Goal: Information Seeking & Learning: Find specific page/section

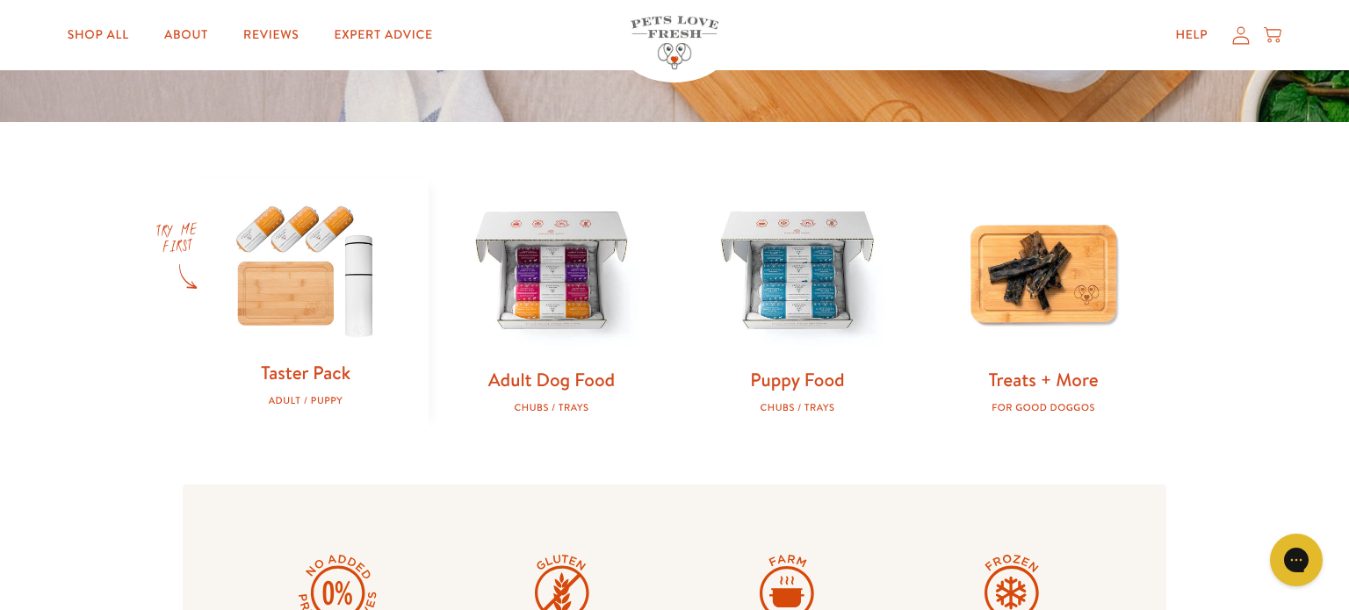
scroll to position [458, 0]
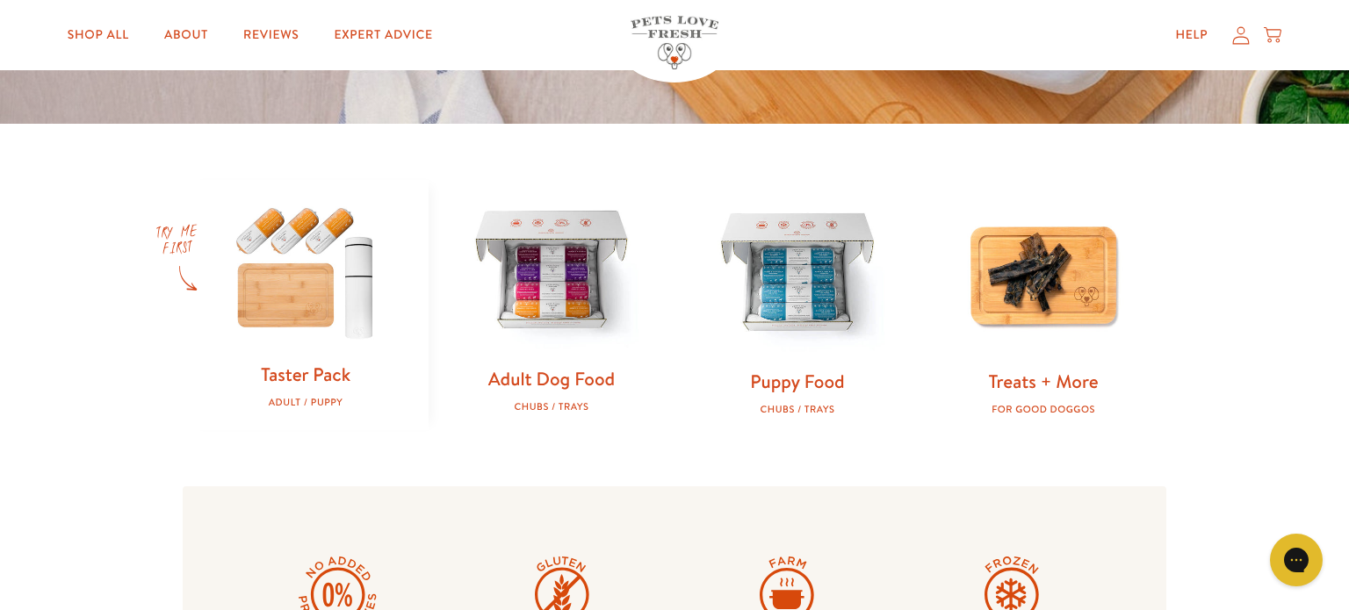
click at [559, 378] on link "Adult Dog Food" at bounding box center [551, 378] width 126 height 25
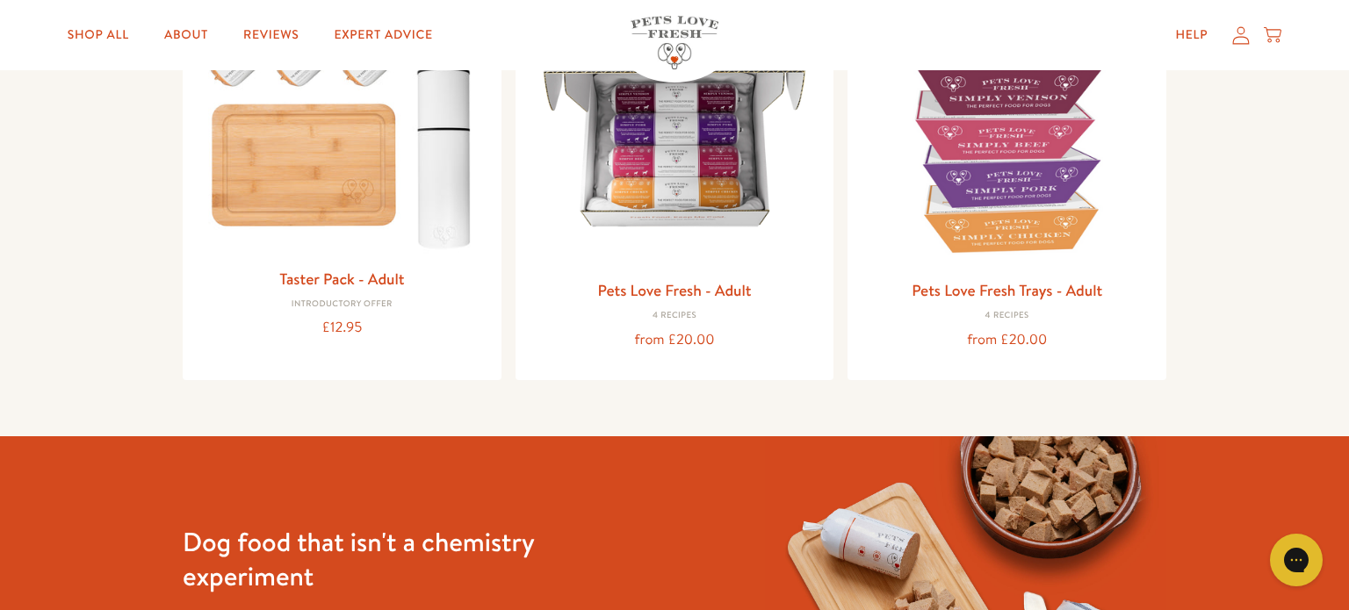
scroll to position [307, 0]
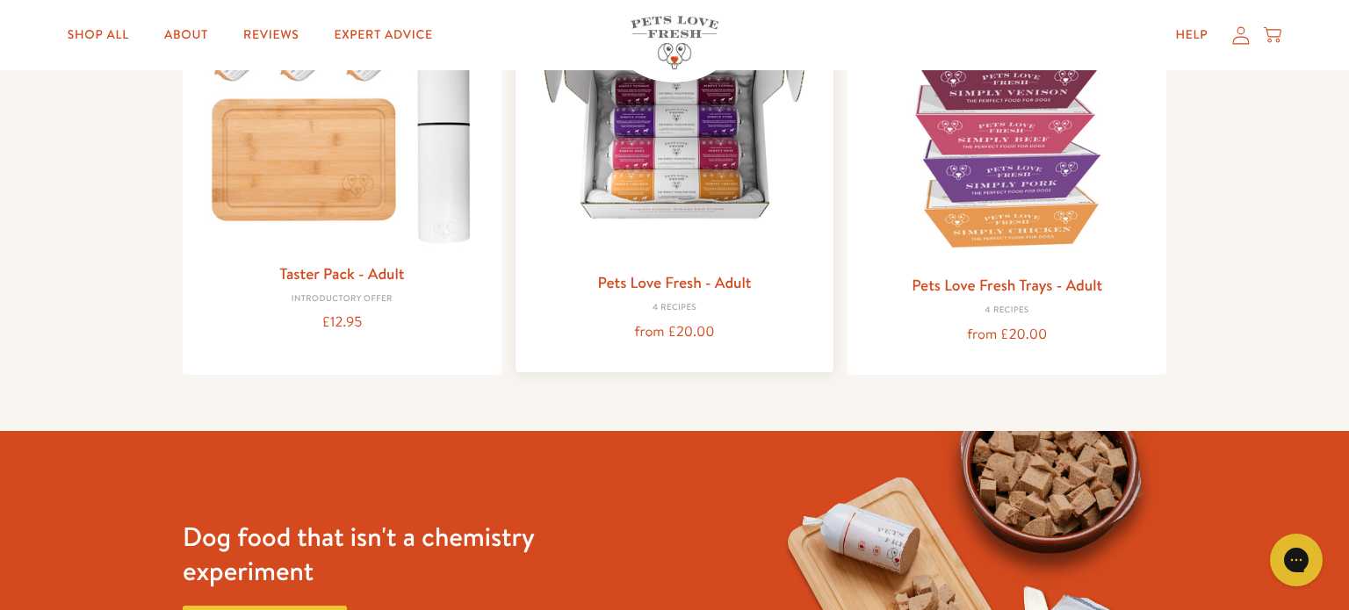
click at [691, 156] on img at bounding box center [674, 117] width 291 height 291
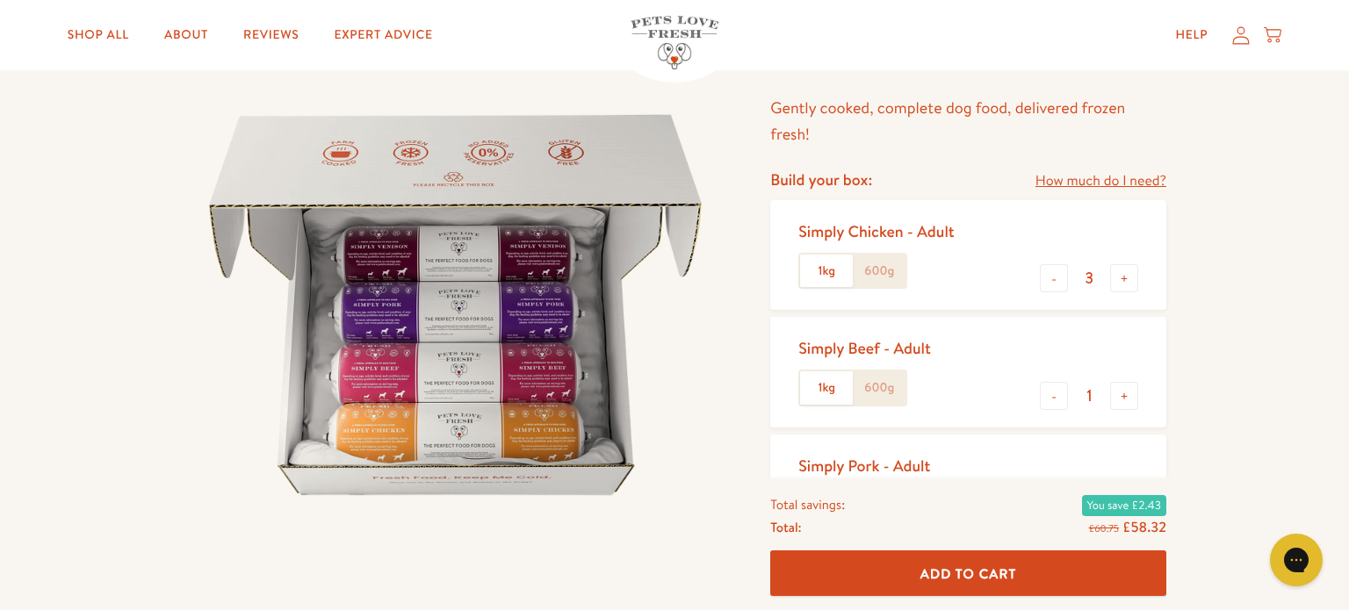
scroll to position [133, 0]
click at [1122, 184] on link "How much do I need?" at bounding box center [1100, 181] width 131 height 24
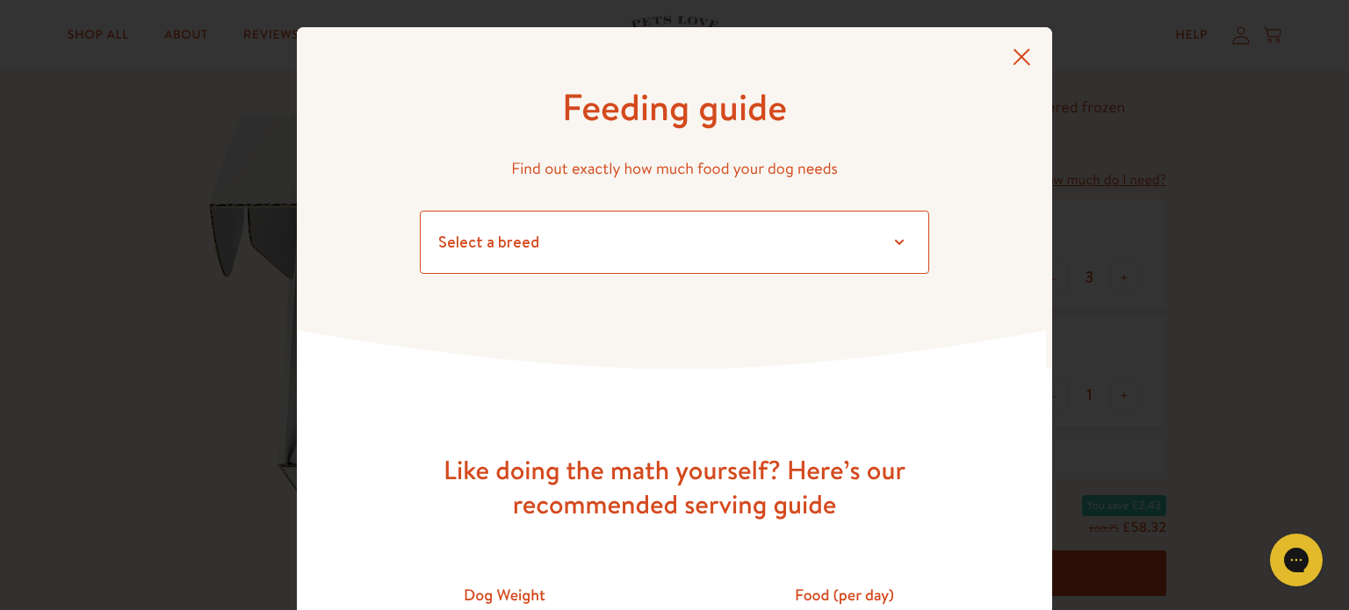
click at [865, 242] on select "Select a breed Affenpinscher Afghan hound Airedale terrier Akita Alaskan Malamu…" at bounding box center [674, 242] width 509 height 63
select select "7"
click at [420, 211] on select "Select a breed Affenpinscher Afghan hound Airedale terrier Akita Alaskan Malamu…" at bounding box center [674, 242] width 509 height 63
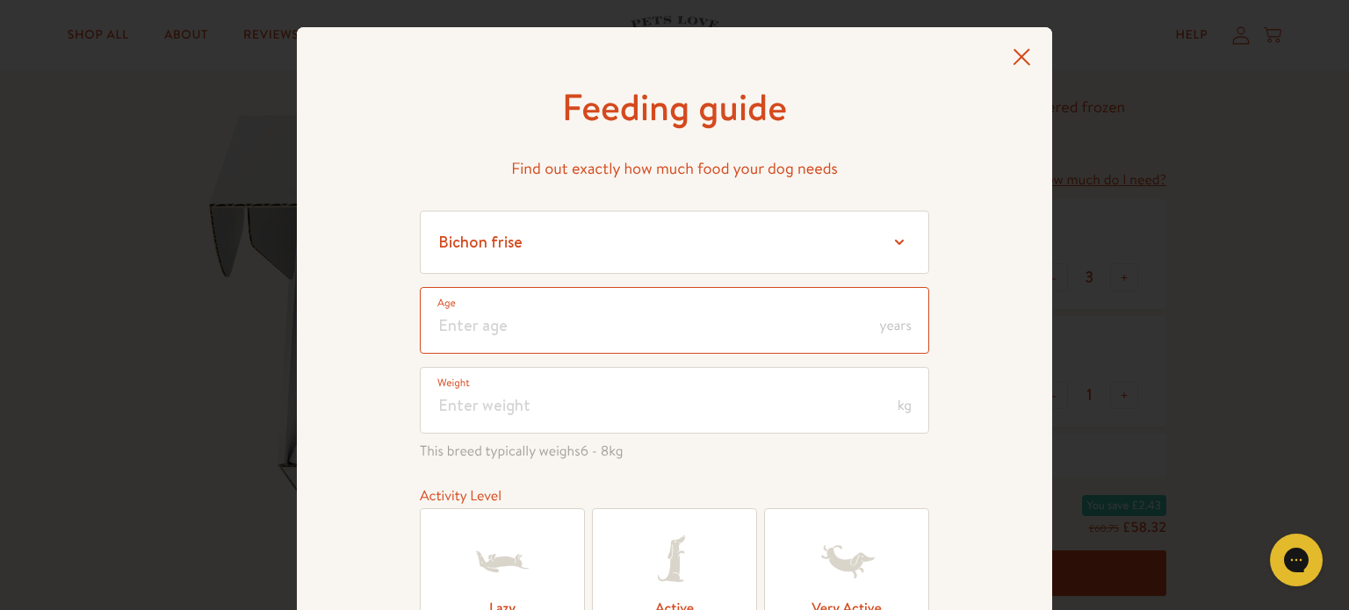
click at [565, 321] on input "number" at bounding box center [674, 320] width 509 height 67
type input "5"
click at [518, 407] on input "number" at bounding box center [674, 400] width 509 height 67
type input "6"
click at [479, 549] on icon at bounding box center [502, 562] width 70 height 70
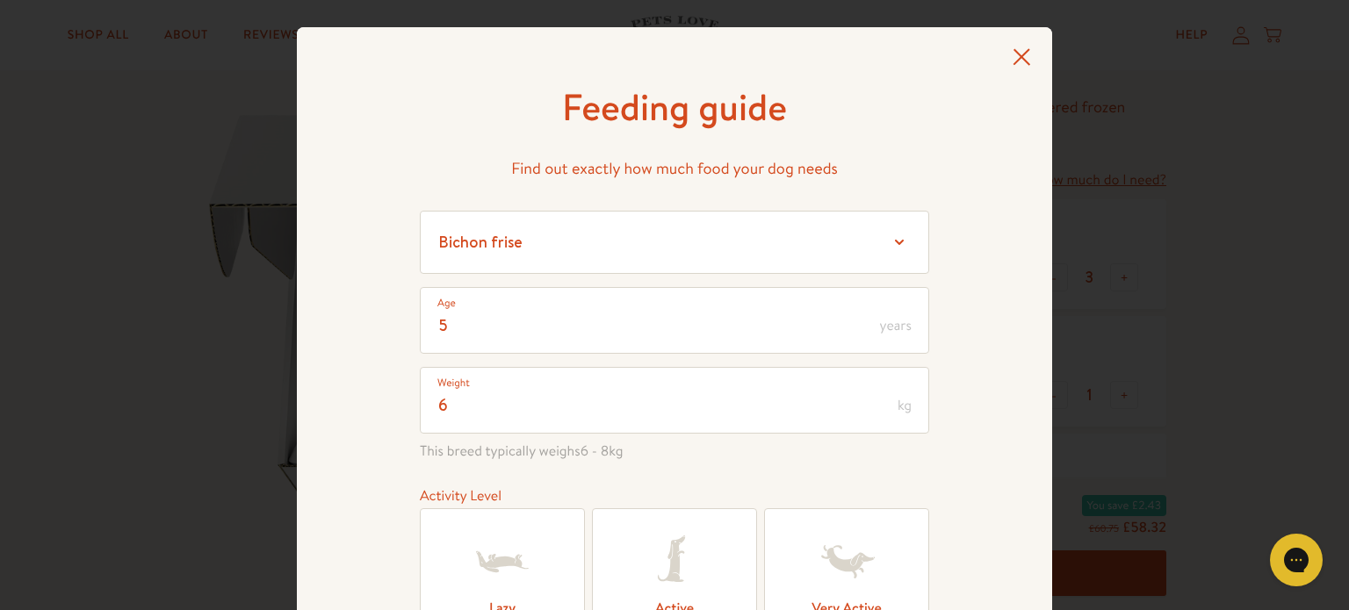
click at [0, 0] on input "Lazy" at bounding box center [0, 0] width 0 height 0
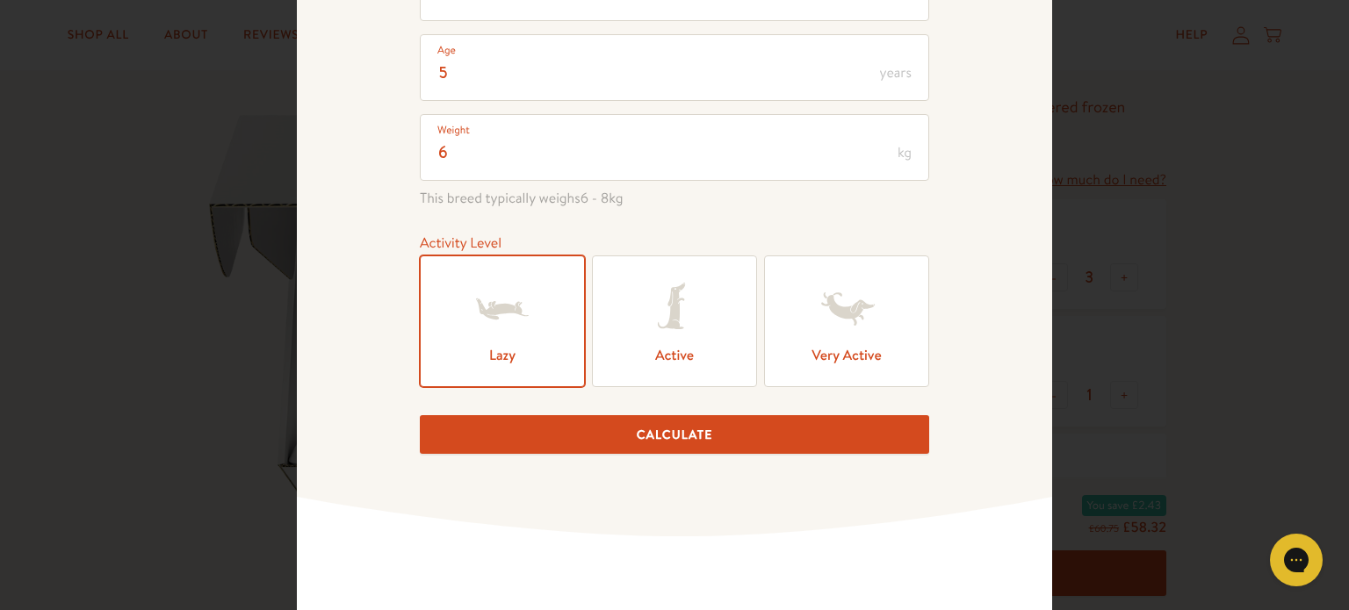
scroll to position [265, 0]
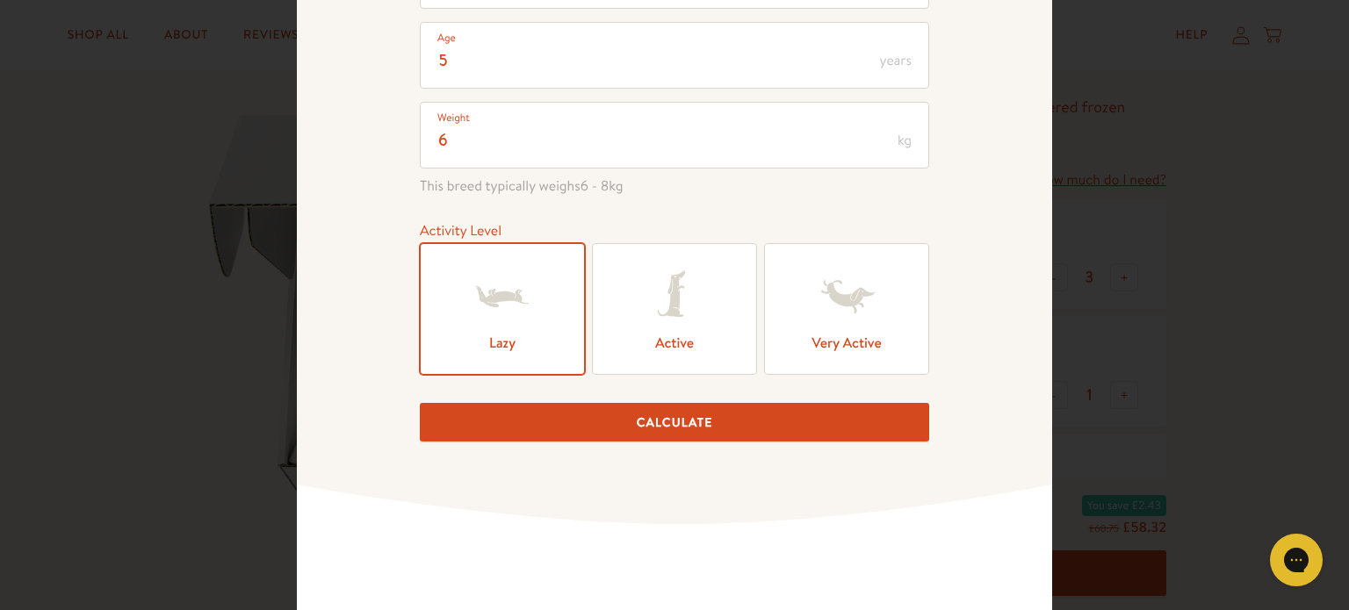
click at [557, 429] on button "Calculate" at bounding box center [674, 423] width 509 height 40
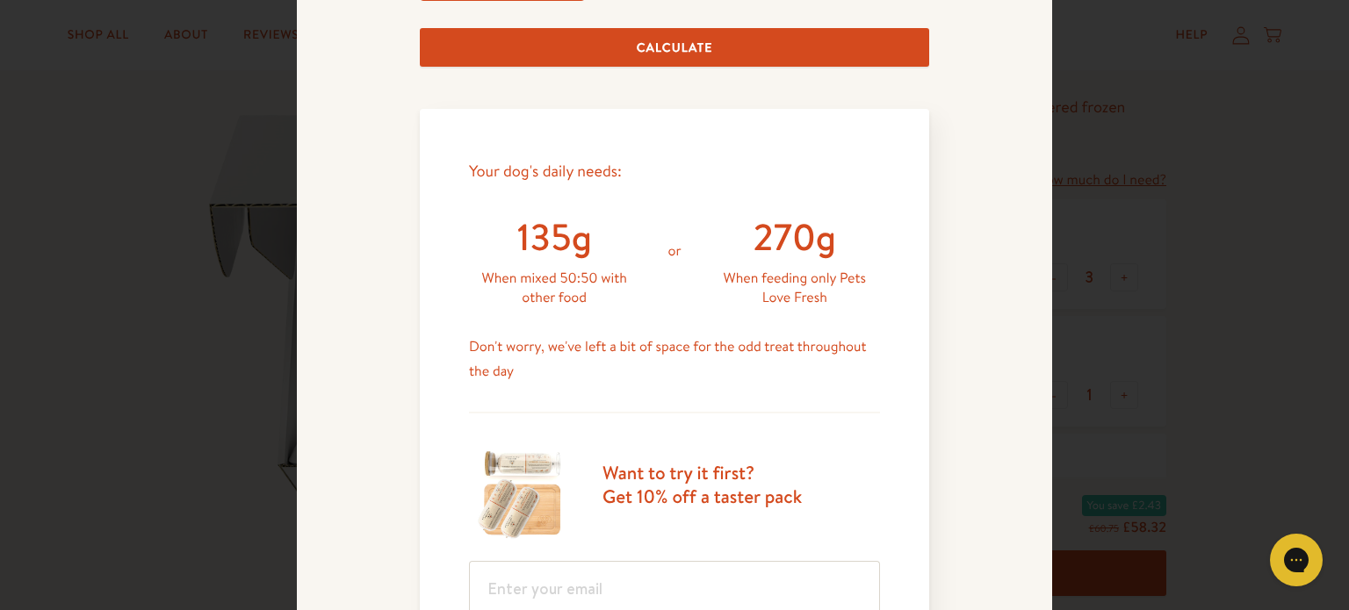
scroll to position [0, 0]
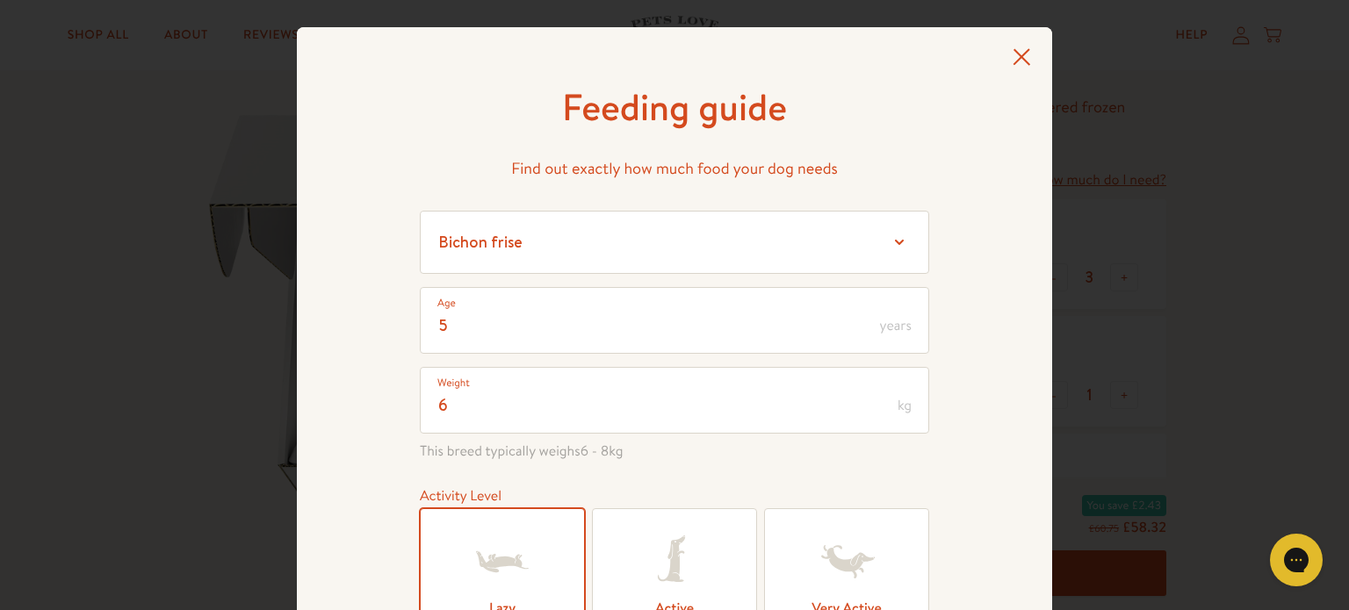
click at [1022, 54] on icon at bounding box center [1021, 57] width 18 height 18
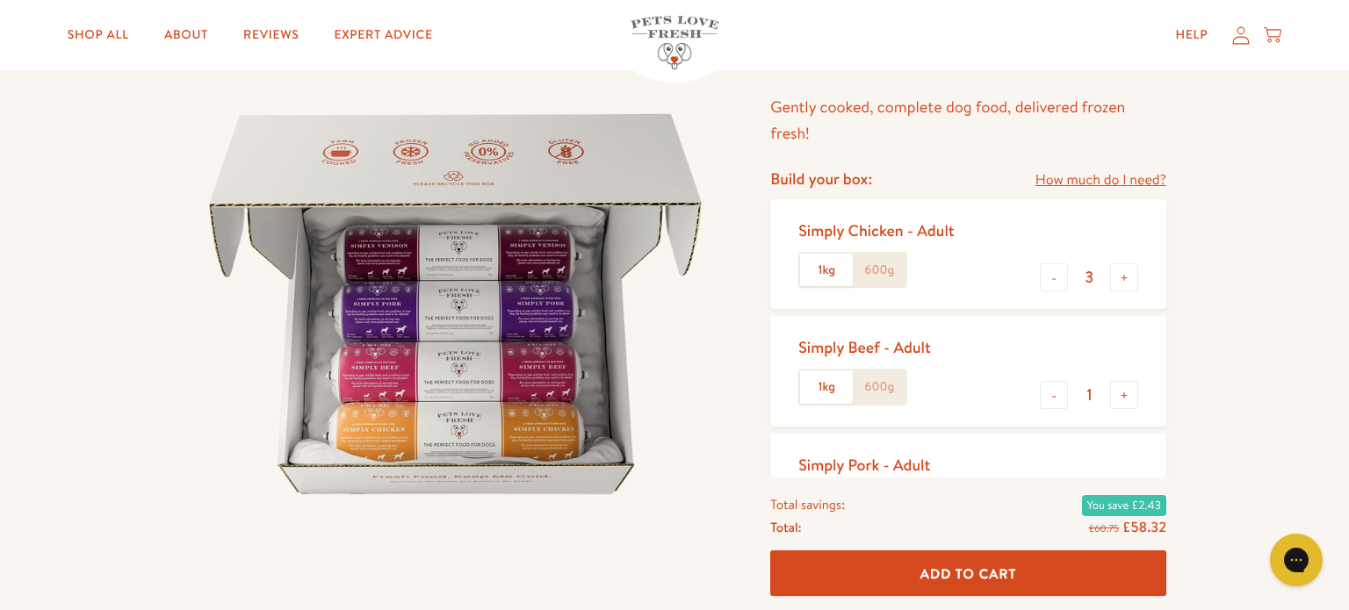
click at [882, 273] on label "600g" at bounding box center [879, 270] width 53 height 33
click at [0, 0] on input "600g" at bounding box center [0, 0] width 0 height 0
click at [1053, 400] on button "-" at bounding box center [1054, 395] width 28 height 28
type input "0"
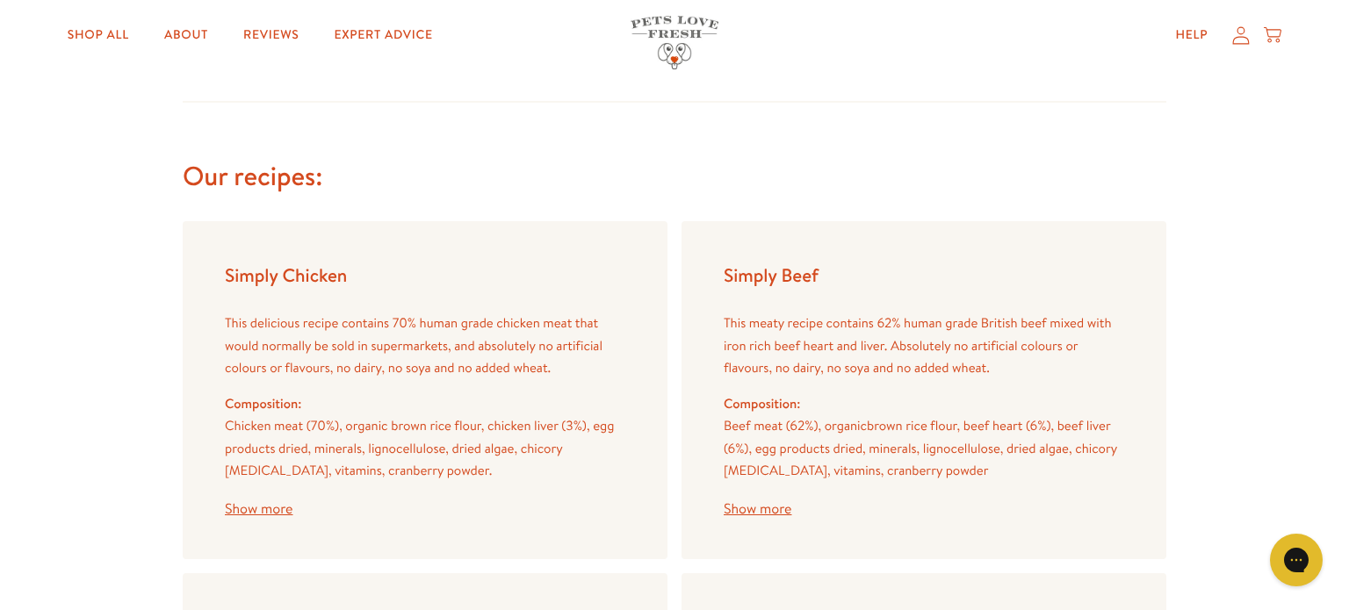
scroll to position [1925, 0]
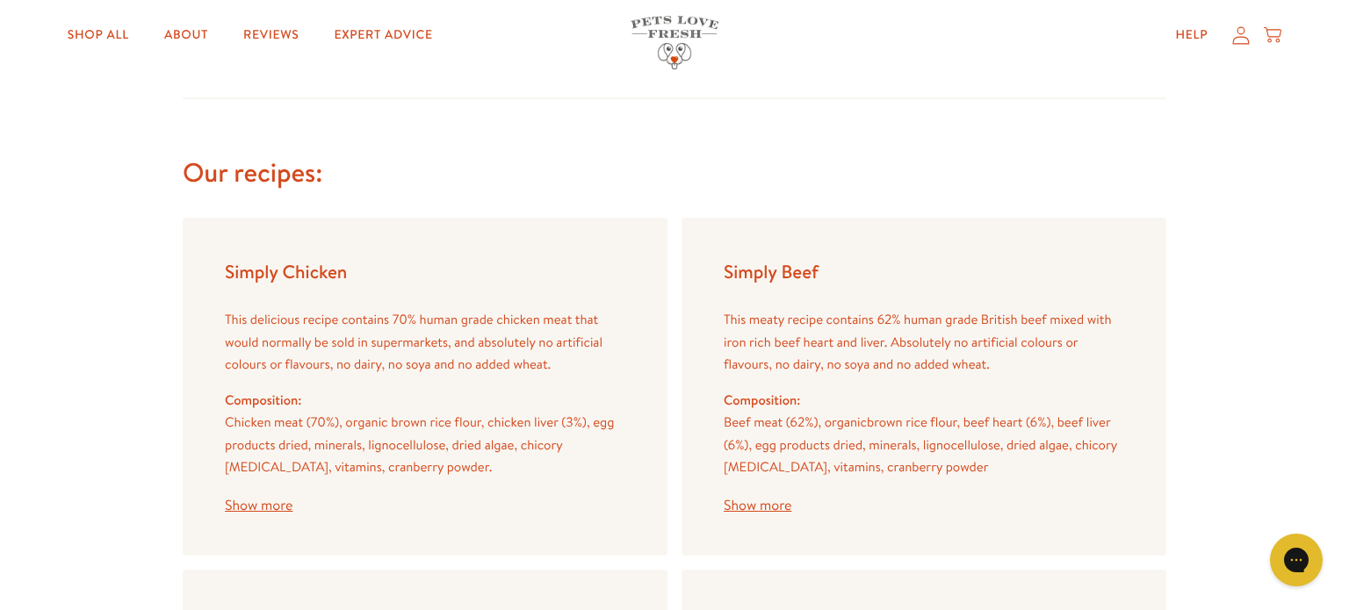
click at [260, 503] on button "Show more" at bounding box center [259, 506] width 68 height 14
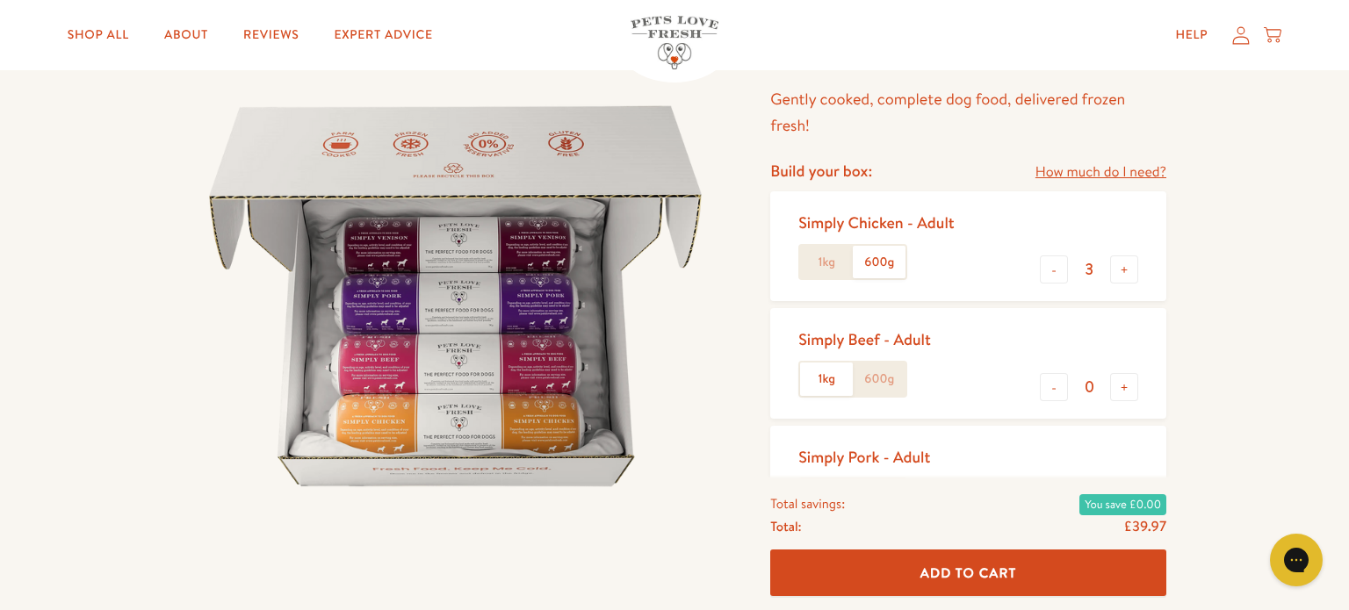
scroll to position [140, 0]
click at [1053, 271] on button "-" at bounding box center [1054, 270] width 28 height 28
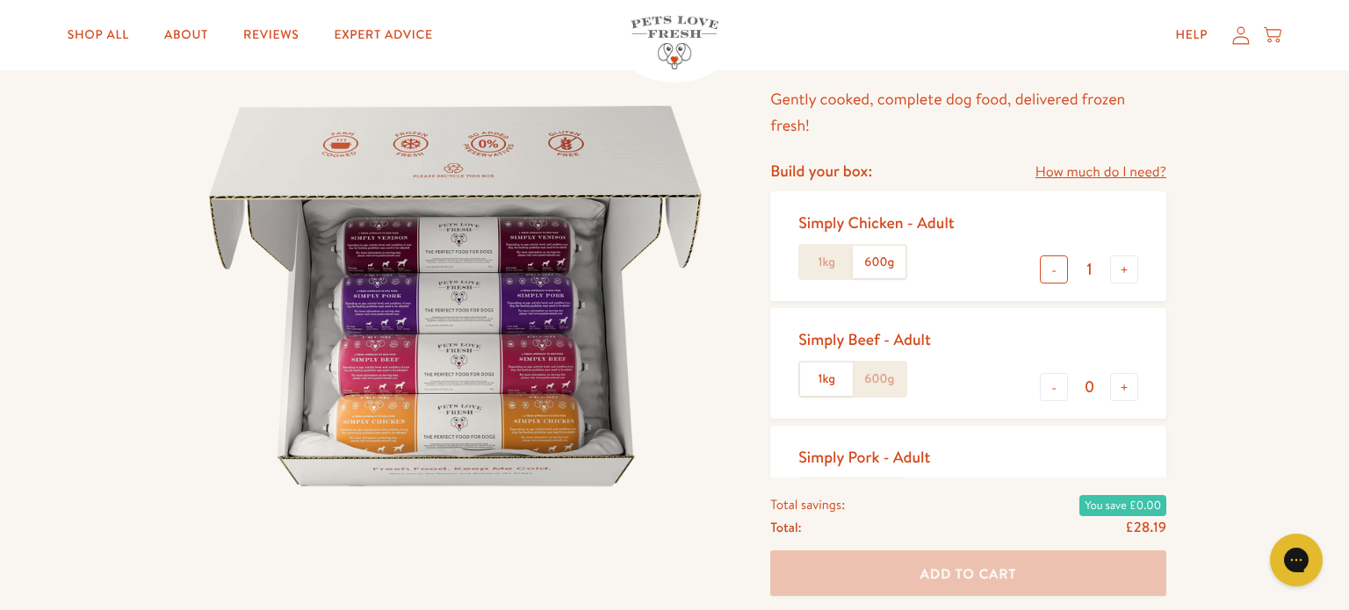
click at [1053, 271] on button "-" at bounding box center [1054, 270] width 28 height 28
click at [1127, 270] on button "+" at bounding box center [1124, 270] width 28 height 28
type input "1"
click at [1126, 393] on button "+" at bounding box center [1124, 387] width 28 height 28
type input "1"
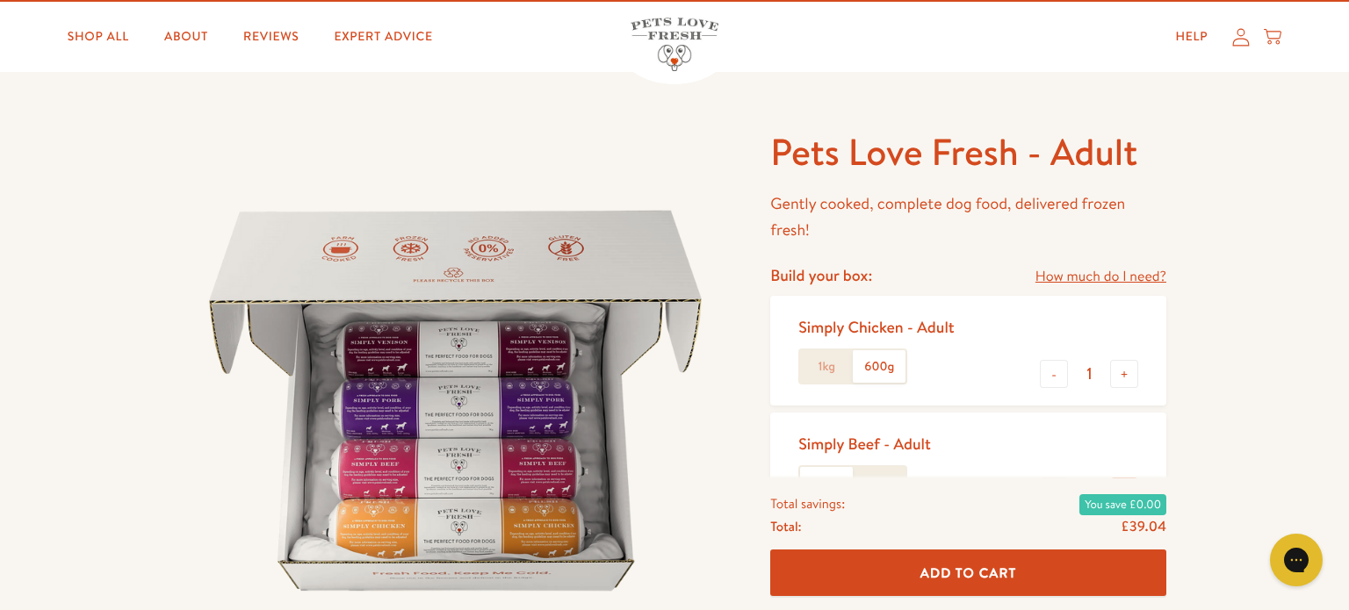
scroll to position [0, 0]
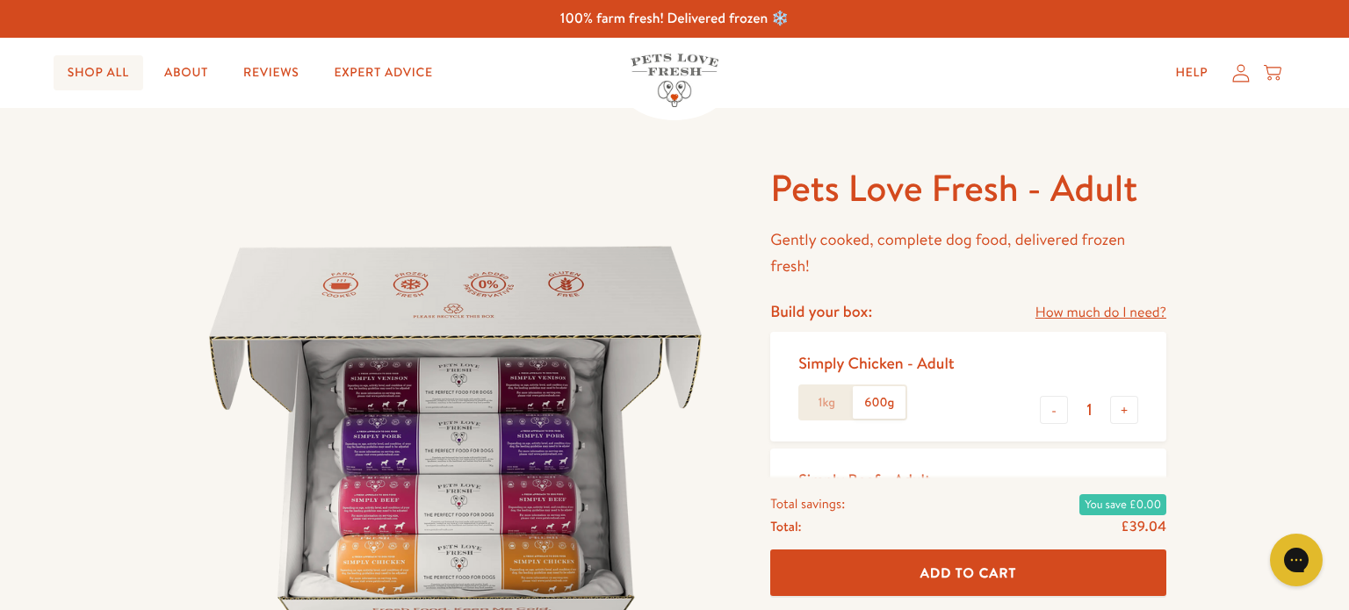
click at [96, 76] on link "Shop All" at bounding box center [99, 72] width 90 height 35
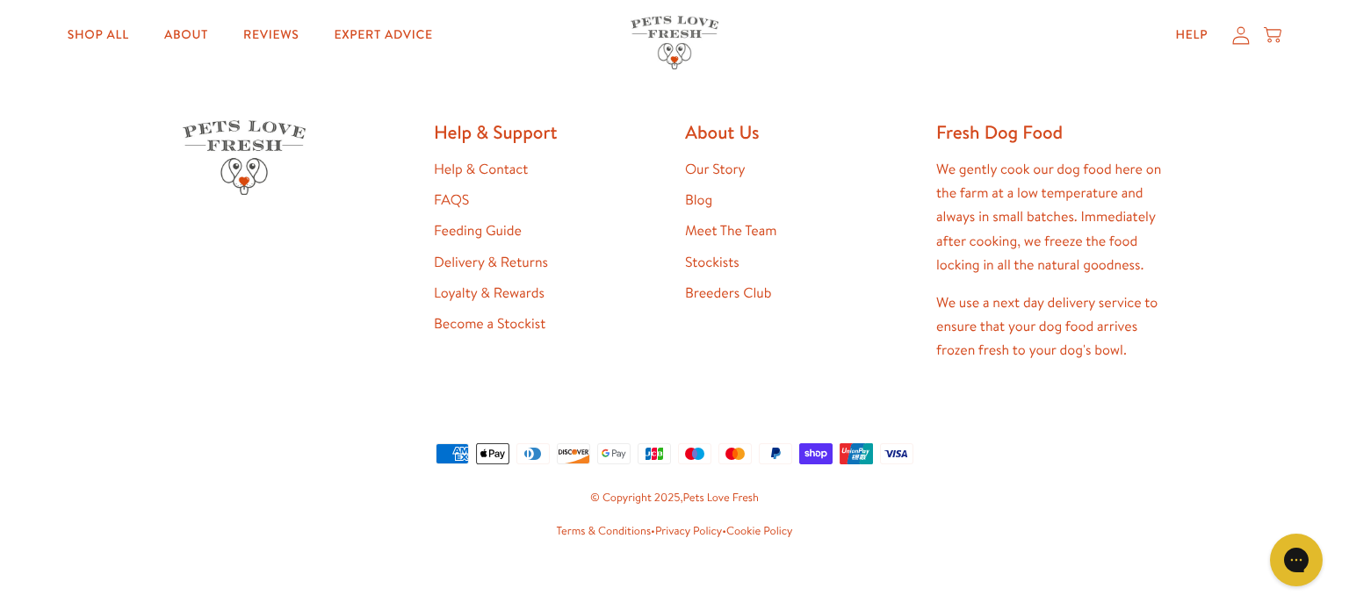
scroll to position [2969, 0]
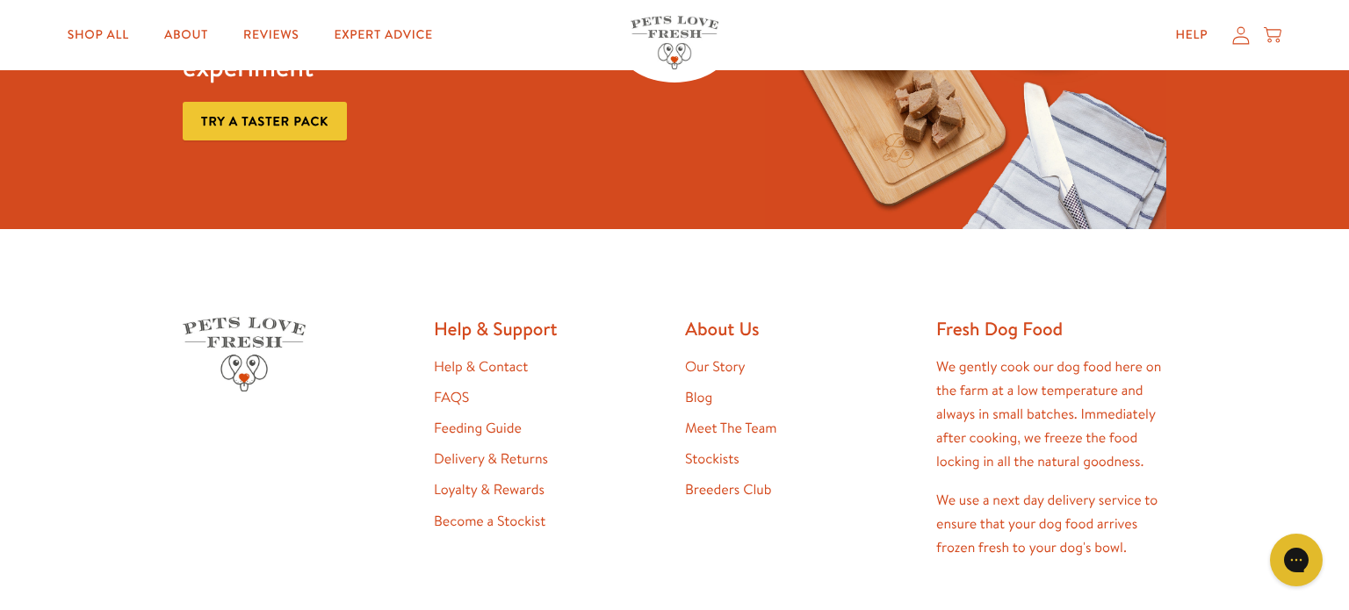
scroll to position [3337, 0]
click at [459, 395] on link "FAQS" at bounding box center [451, 398] width 35 height 19
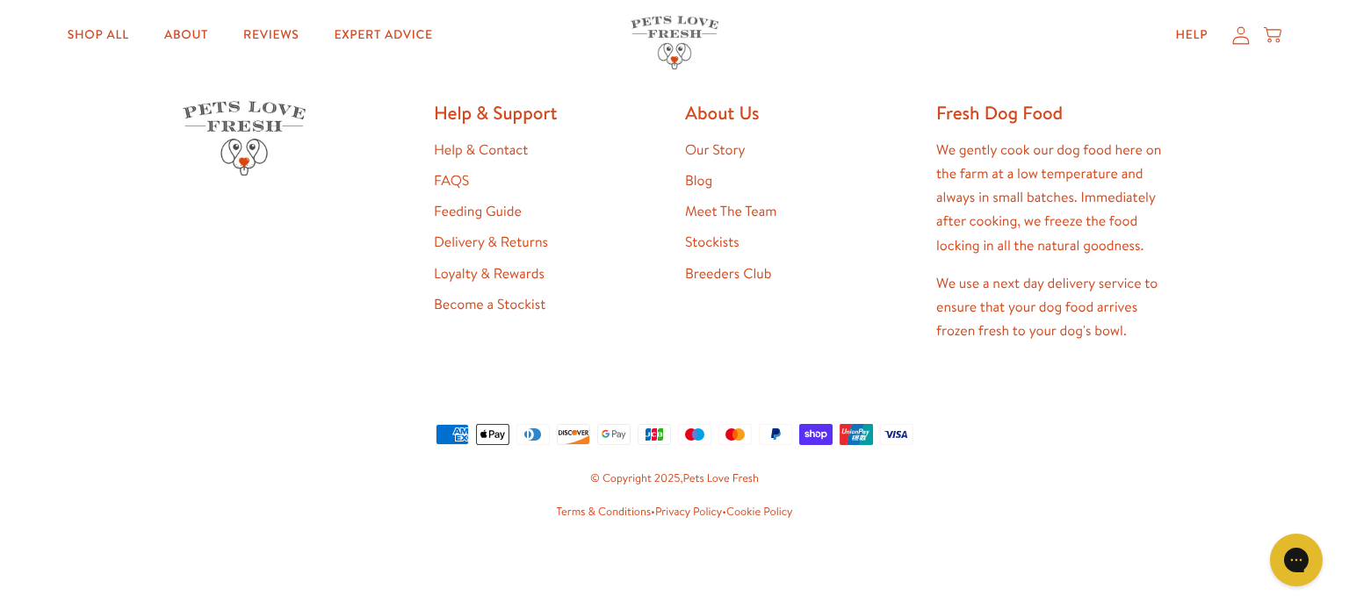
scroll to position [2208, 0]
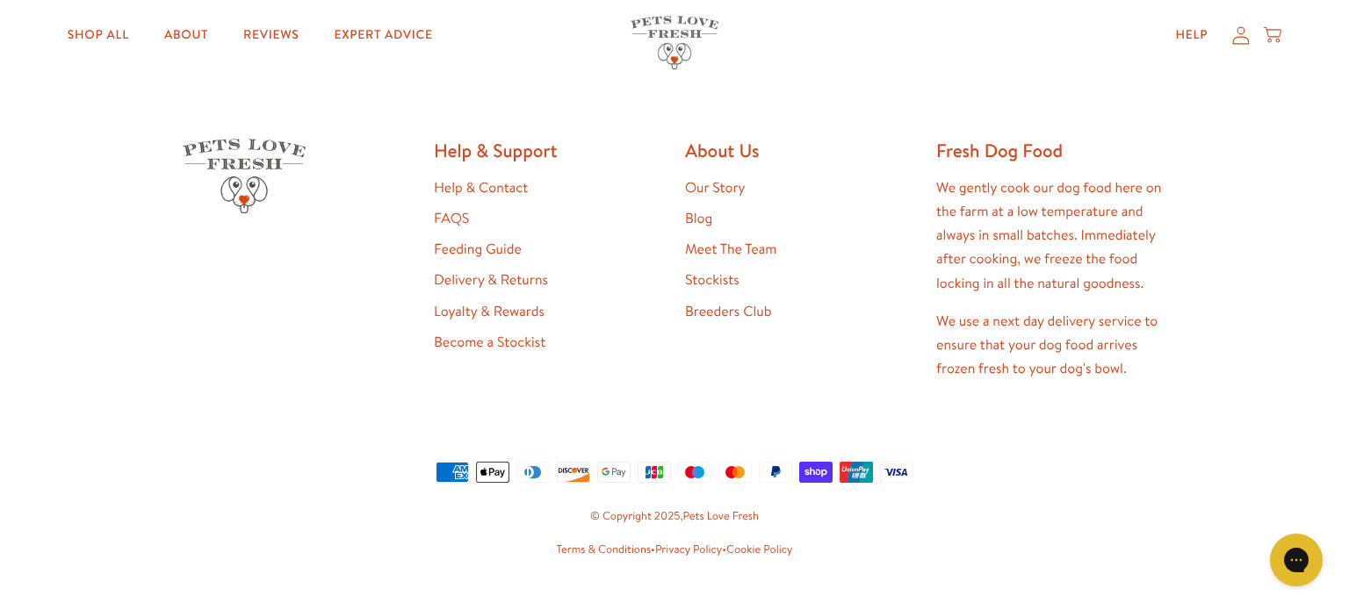
click at [711, 282] on link "Stockists" at bounding box center [712, 279] width 54 height 19
click at [707, 278] on link "Stockists" at bounding box center [712, 279] width 54 height 19
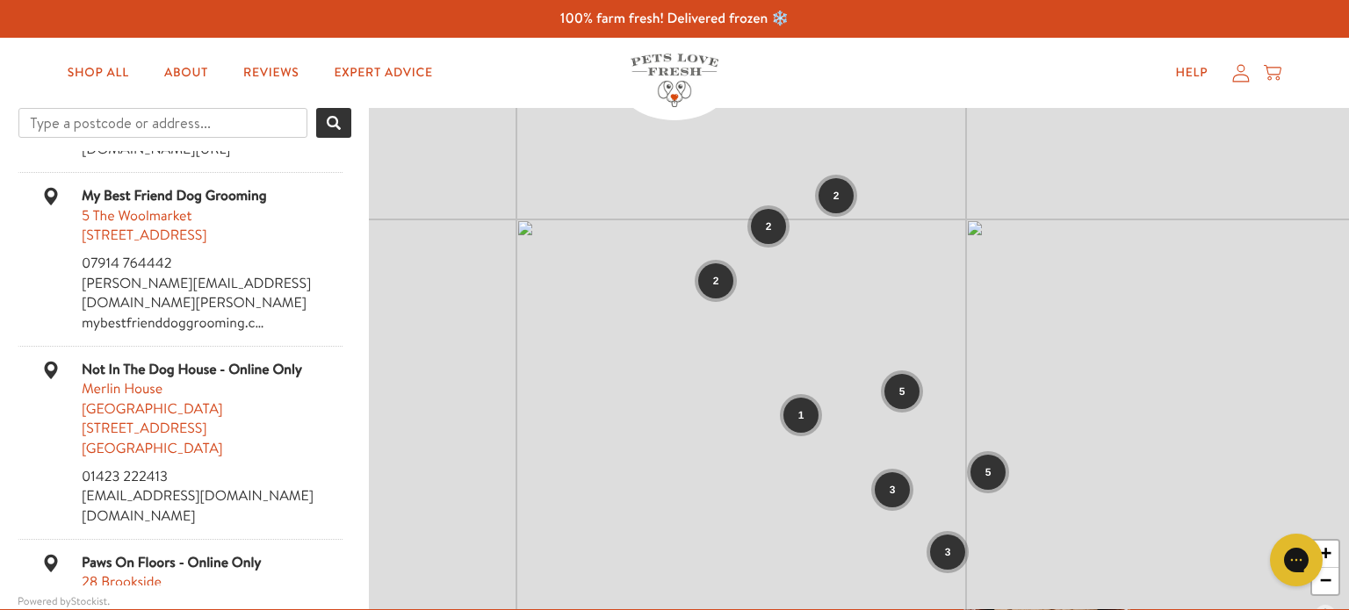
scroll to position [1988, 0]
click at [66, 124] on input "Type a postcode or address..." at bounding box center [162, 123] width 289 height 30
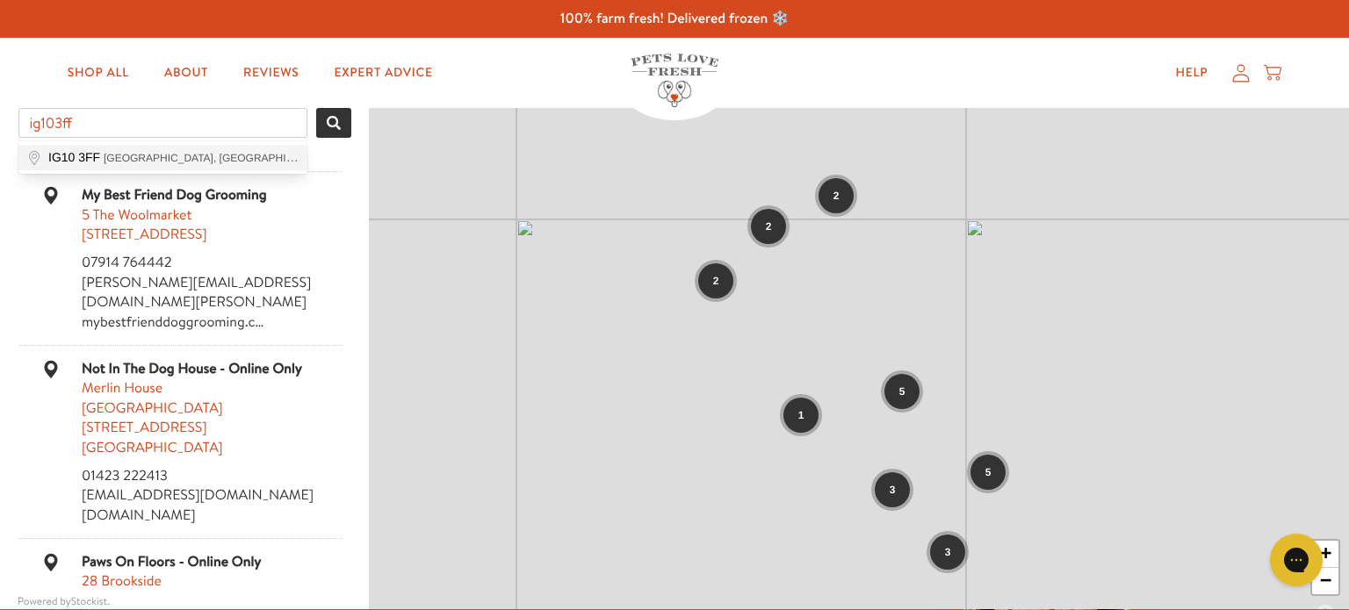
click at [75, 159] on span "IG10 3FF" at bounding box center [74, 157] width 52 height 14
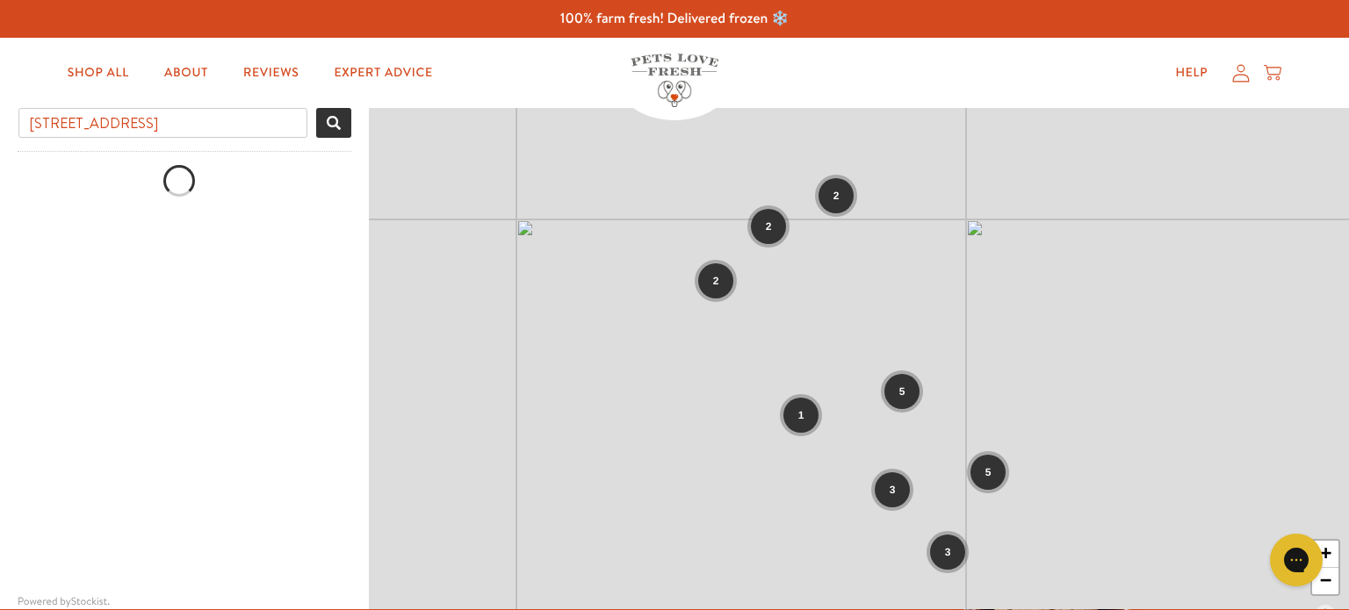
scroll to position [0, 0]
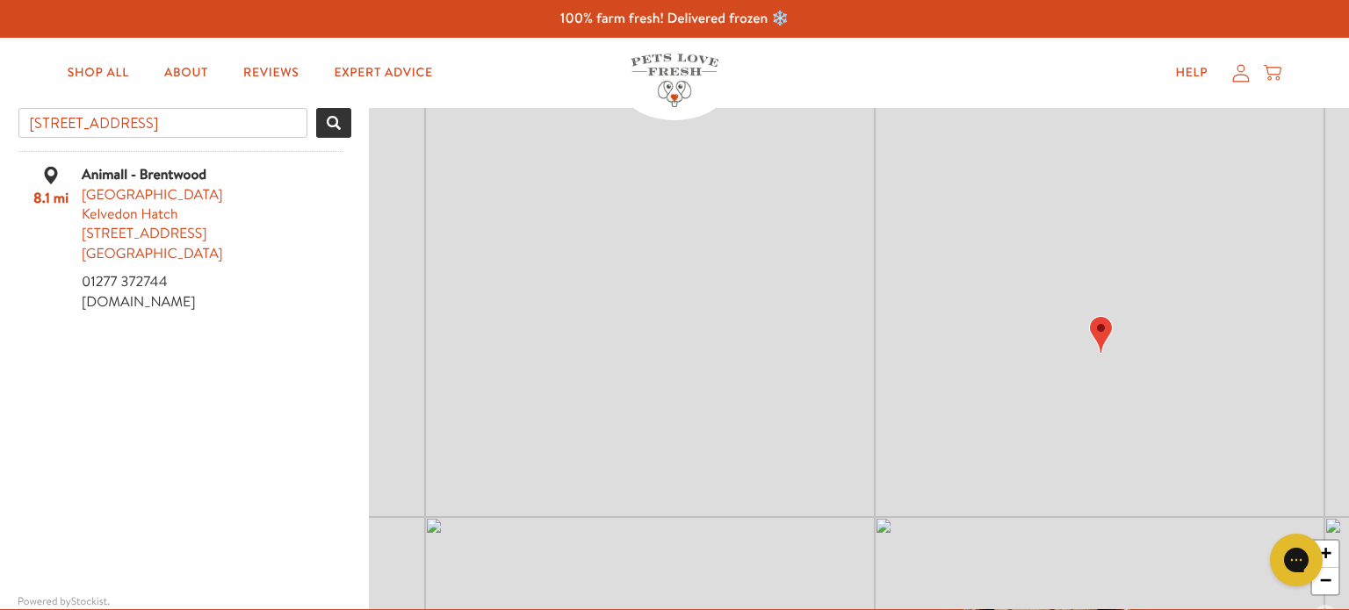
click at [119, 177] on div "Animall - Brentwood" at bounding box center [181, 174] width 322 height 19
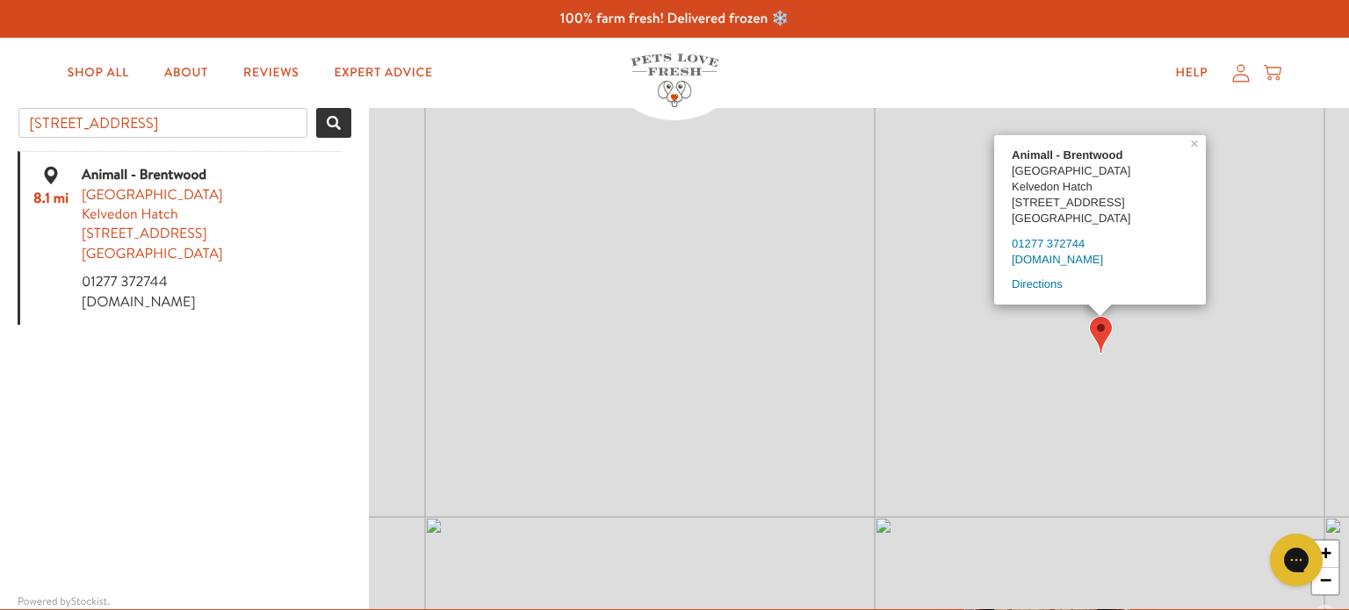
click at [1041, 258] on link "[DOMAIN_NAME]" at bounding box center [1057, 259] width 91 height 13
click at [299, 122] on input "IG10 3FF, Loughton, Essex, England, United Kingdom" at bounding box center [162, 123] width 289 height 30
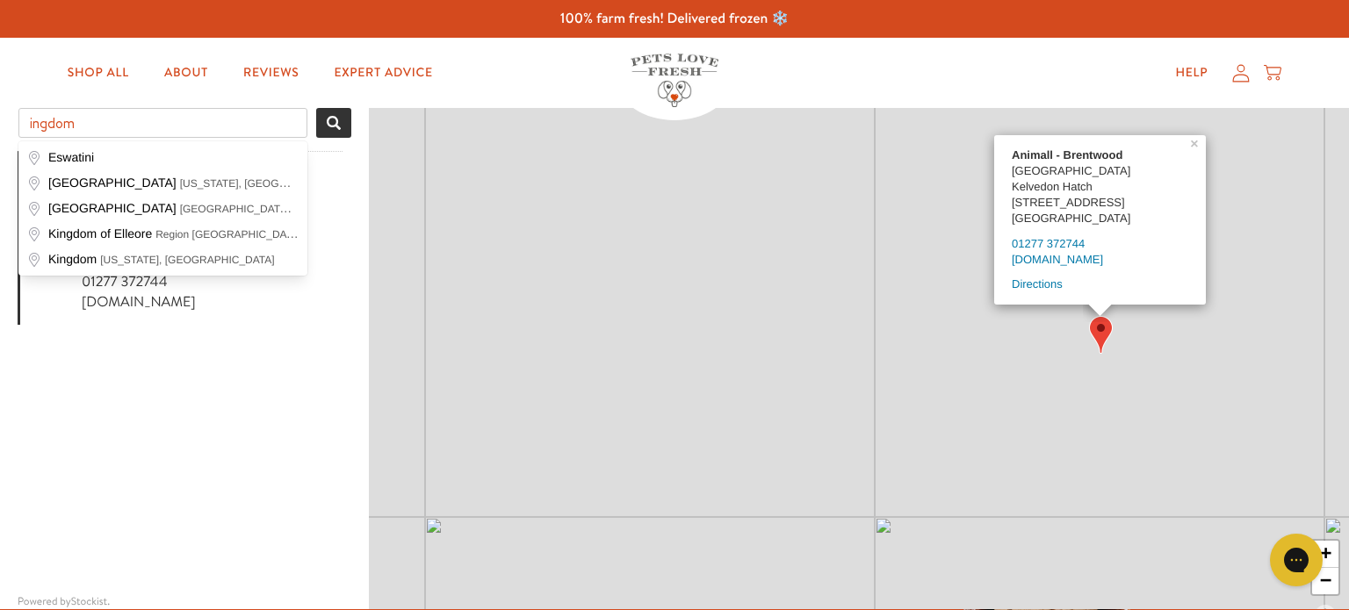
click at [96, 122] on input "ingdom" at bounding box center [162, 123] width 289 height 30
type input "i"
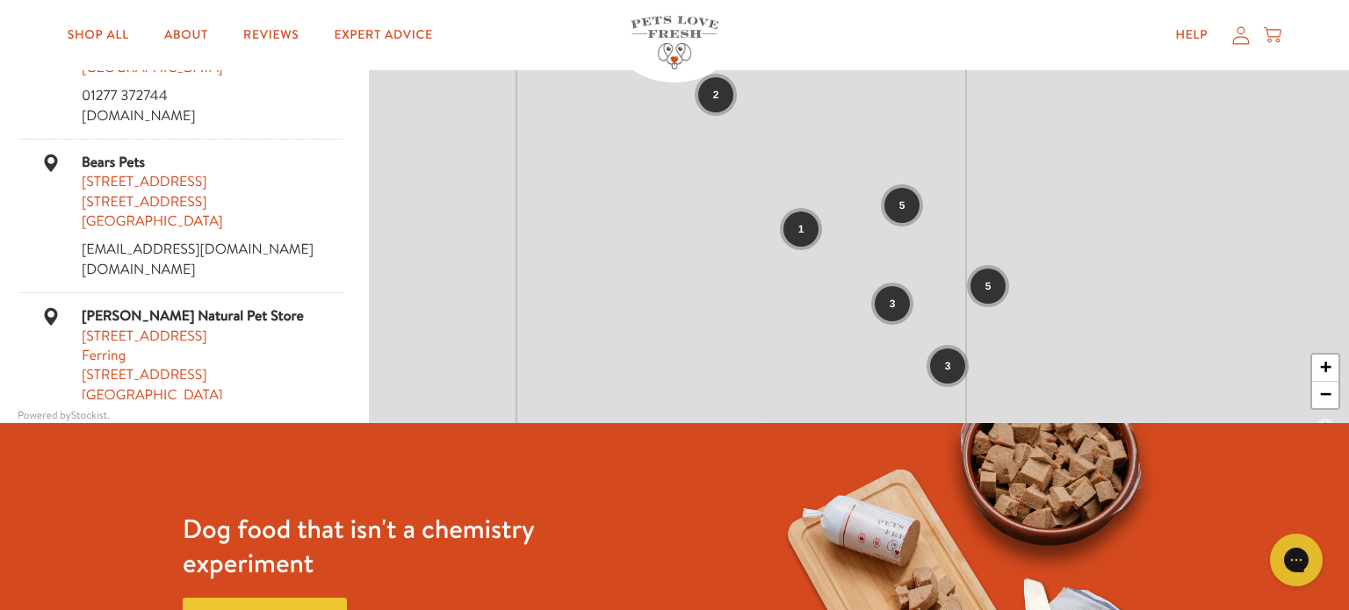
scroll to position [190, 0]
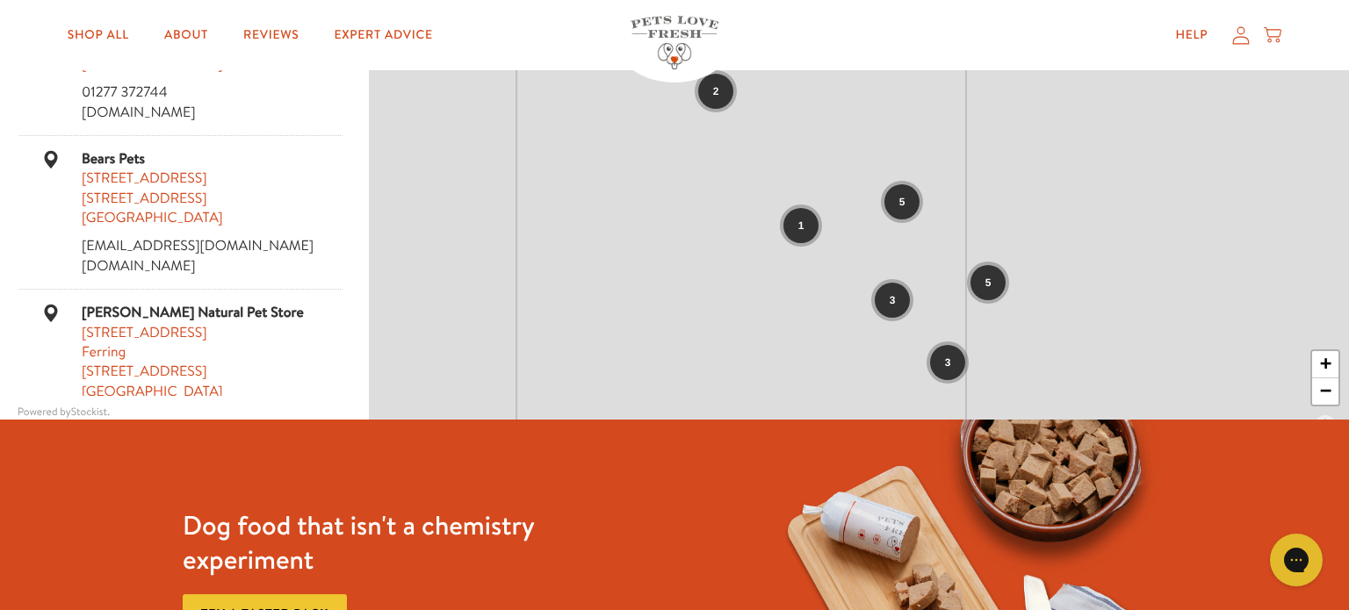
click at [209, 318] on div "[PERSON_NAME] Natural Pet Store" at bounding box center [181, 312] width 322 height 19
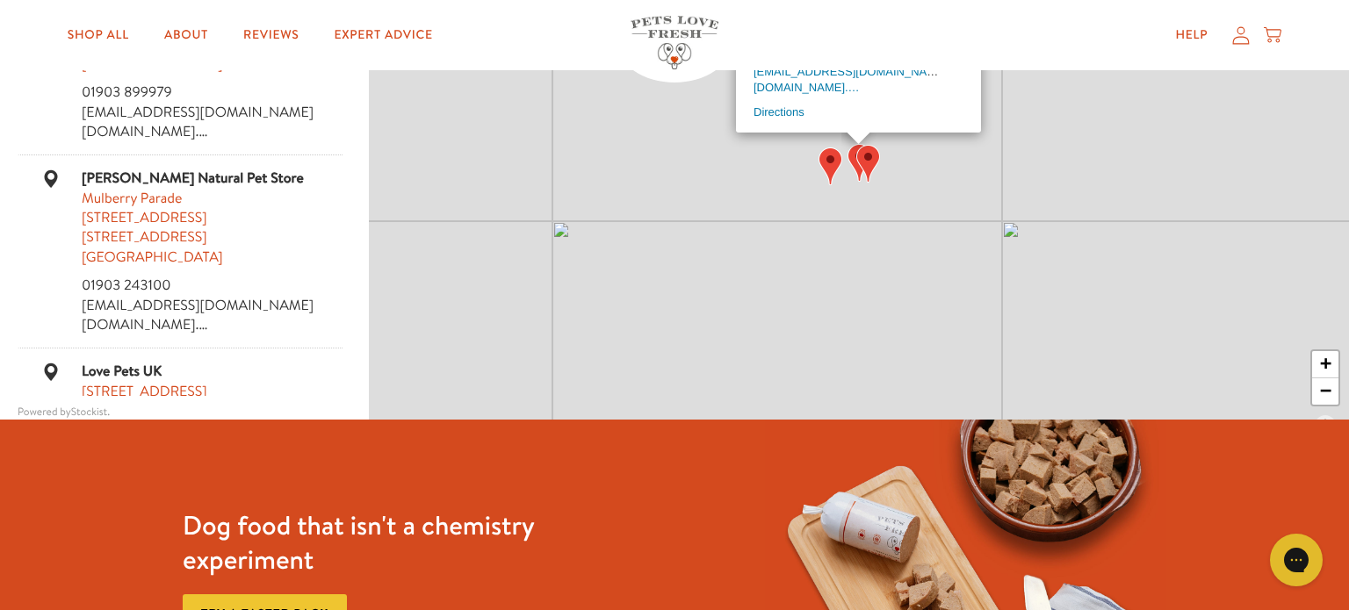
scroll to position [0, 0]
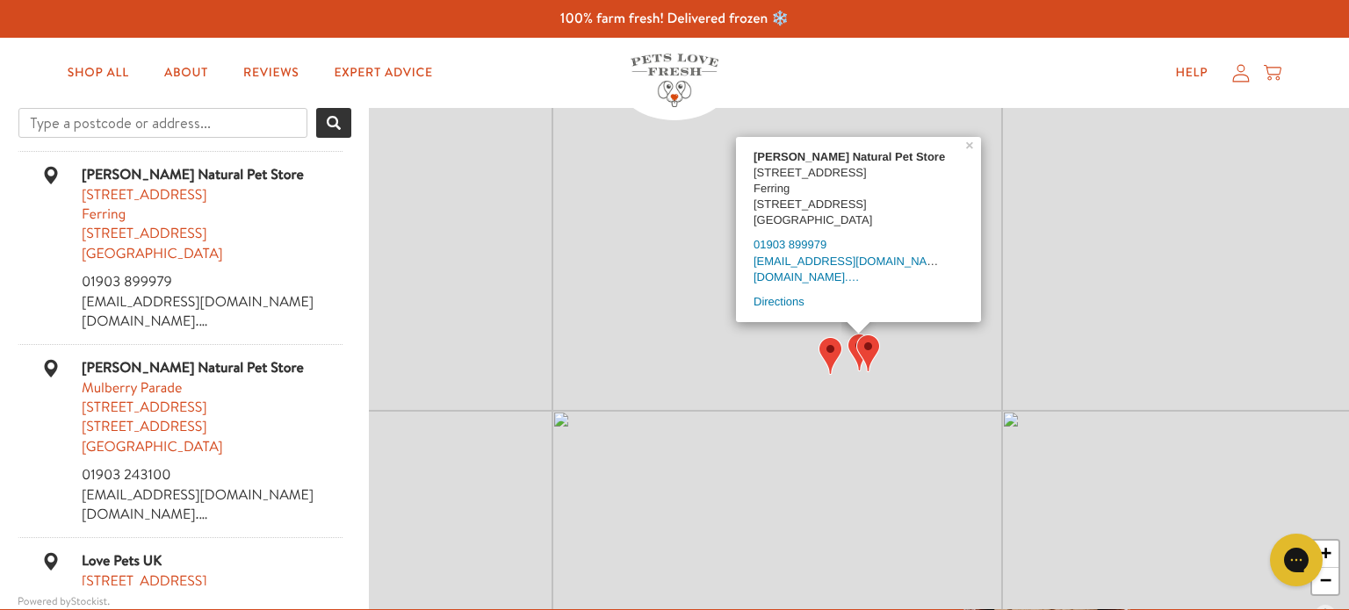
click at [181, 369] on div "[PERSON_NAME] Natural Pet Store" at bounding box center [181, 367] width 322 height 19
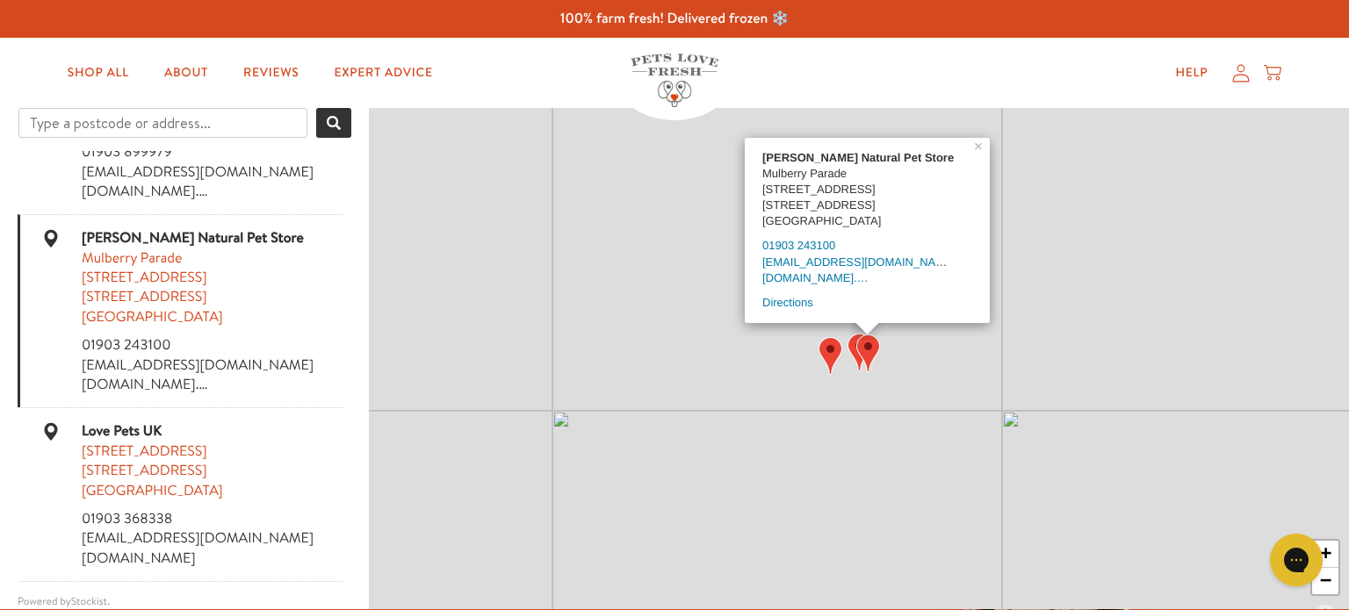
scroll to position [193, 0]
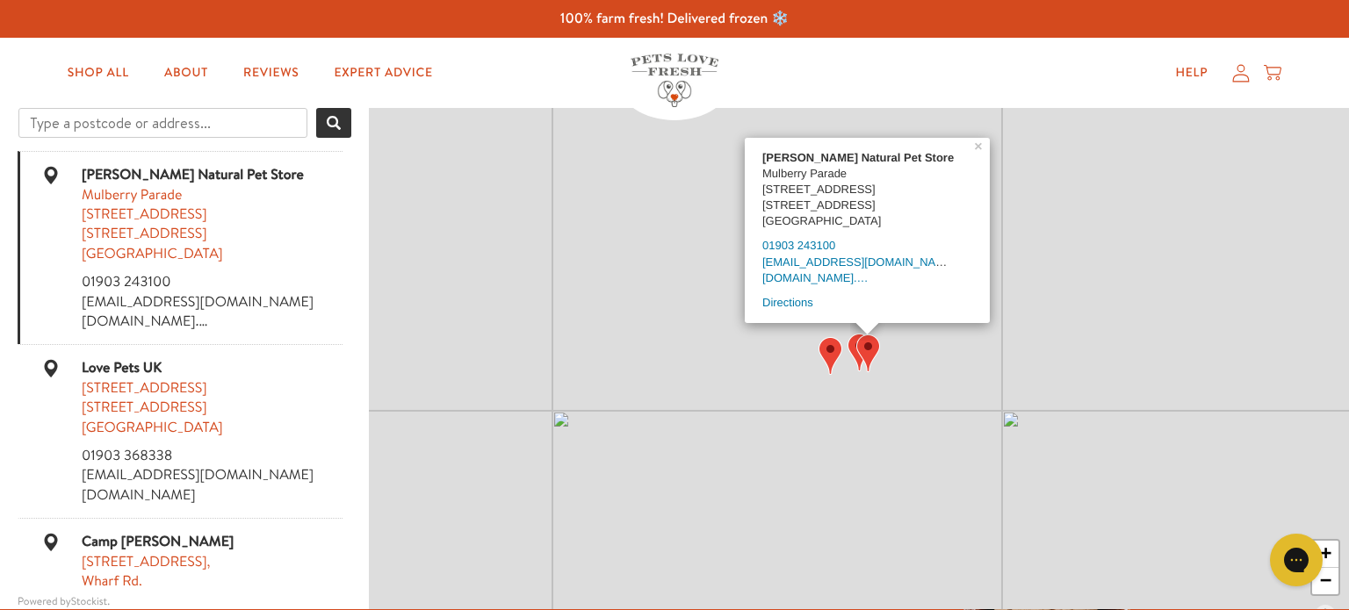
click at [150, 365] on div "Love Pets UK" at bounding box center [181, 367] width 322 height 19
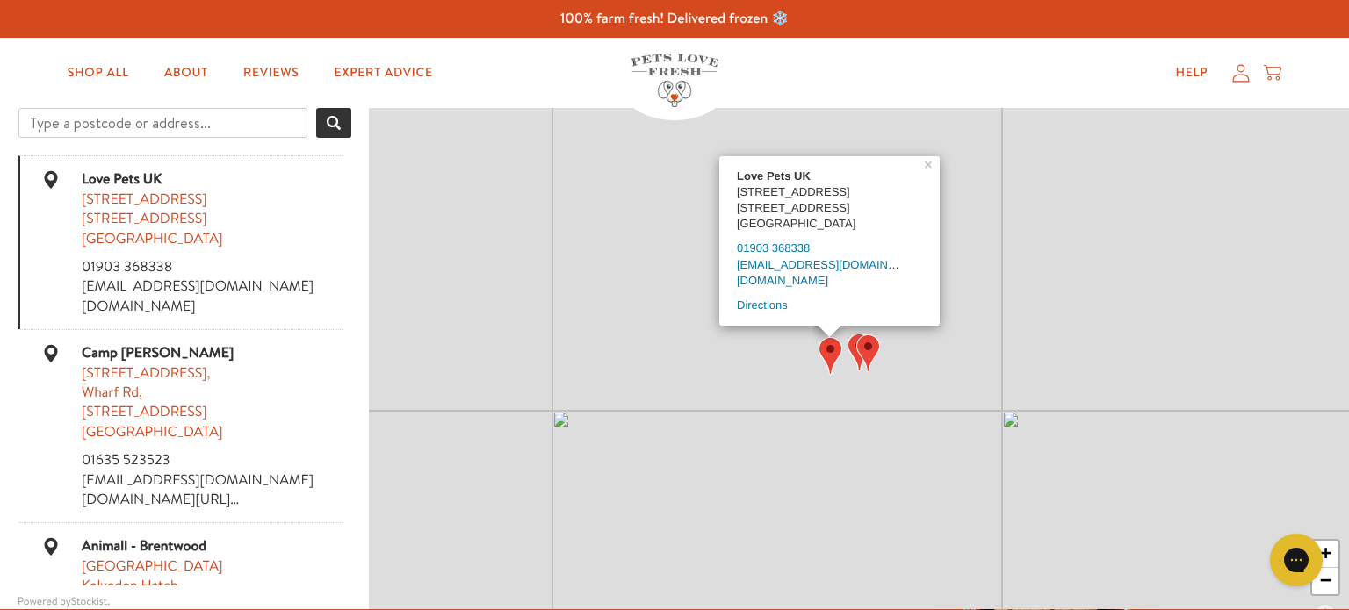
scroll to position [386, 0]
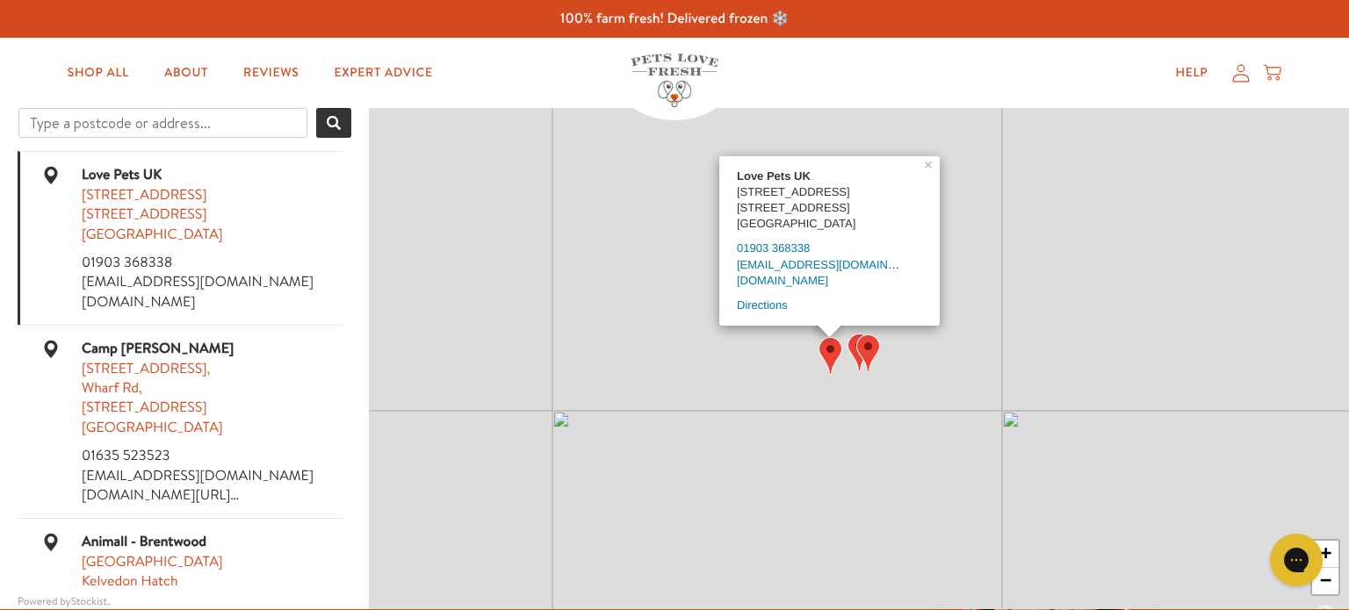
click at [806, 280] on link "[DOMAIN_NAME]" at bounding box center [782, 280] width 91 height 13
